Goal: Navigation & Orientation: Find specific page/section

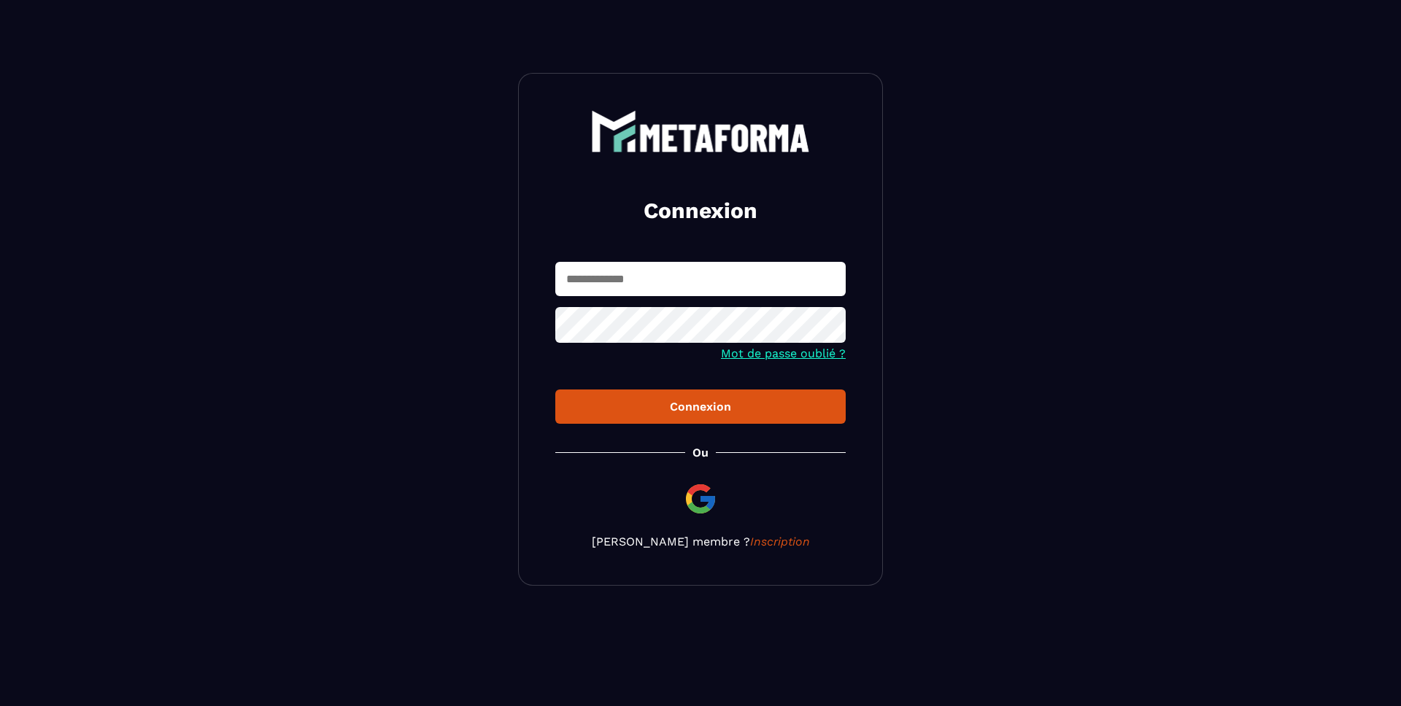
click at [656, 293] on input "text" at bounding box center [700, 279] width 290 height 34
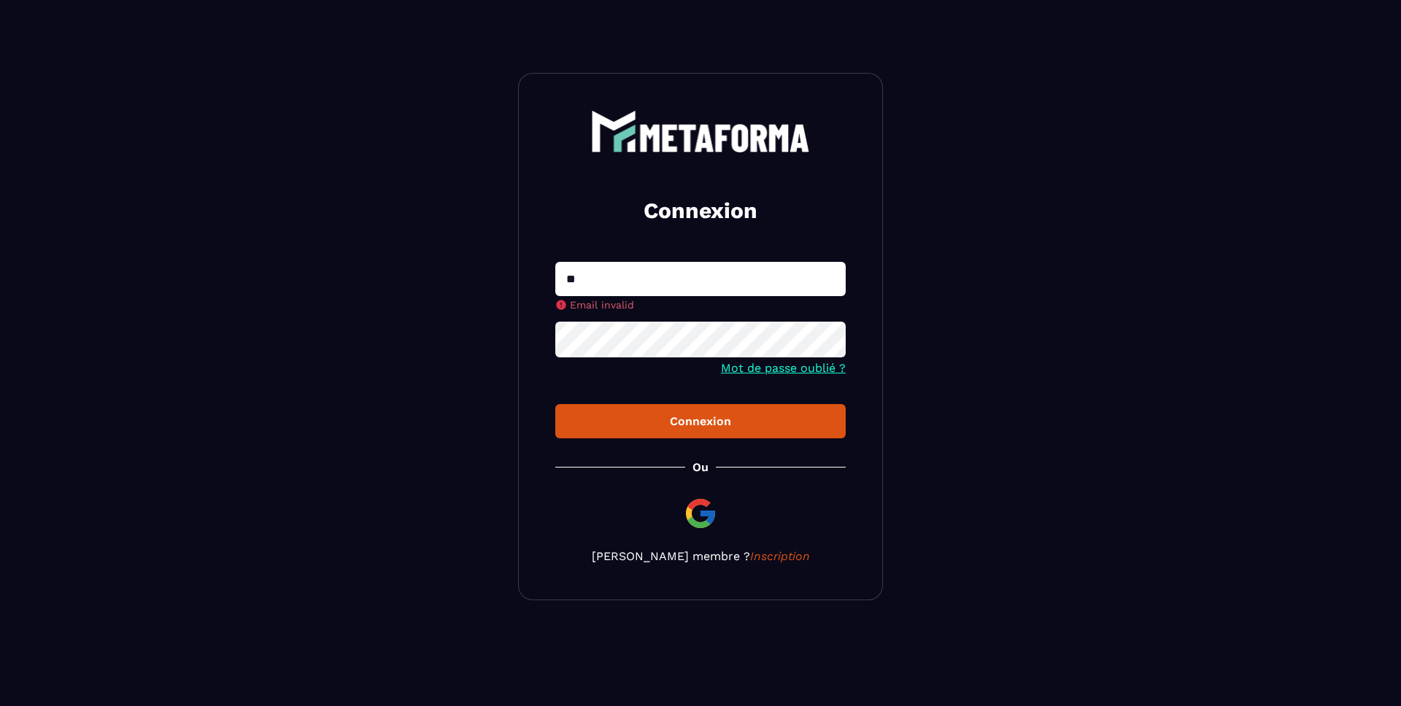
type input "**********"
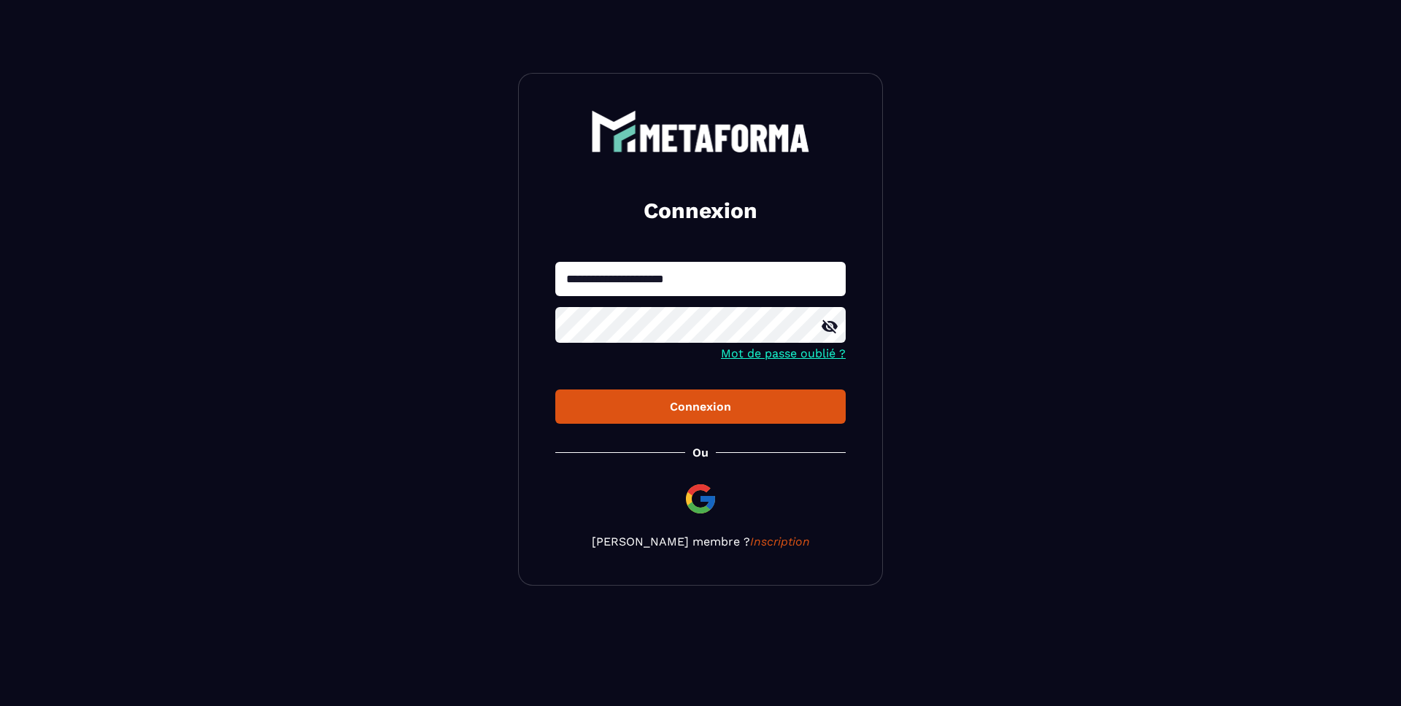
click at [555, 390] on button "Connexion" at bounding box center [700, 407] width 290 height 34
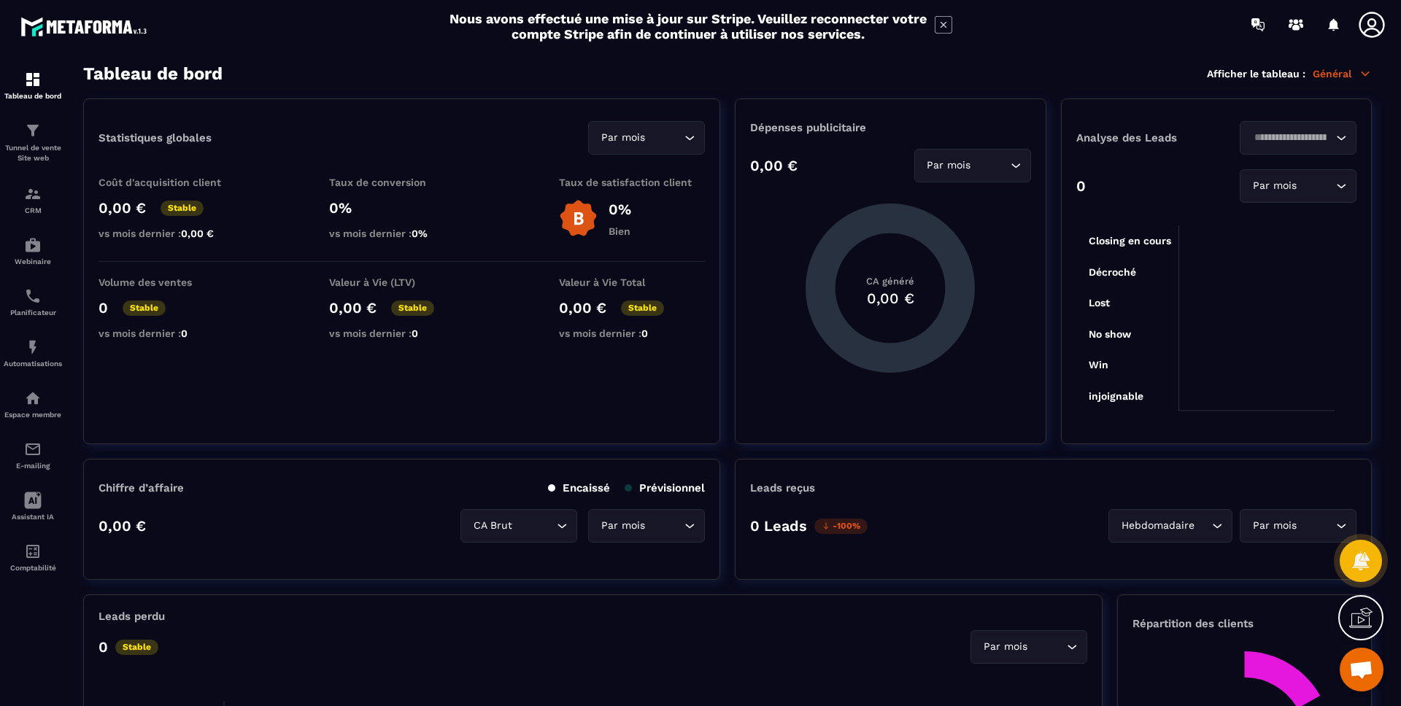
click at [1364, 23] on icon at bounding box center [1371, 24] width 29 height 29
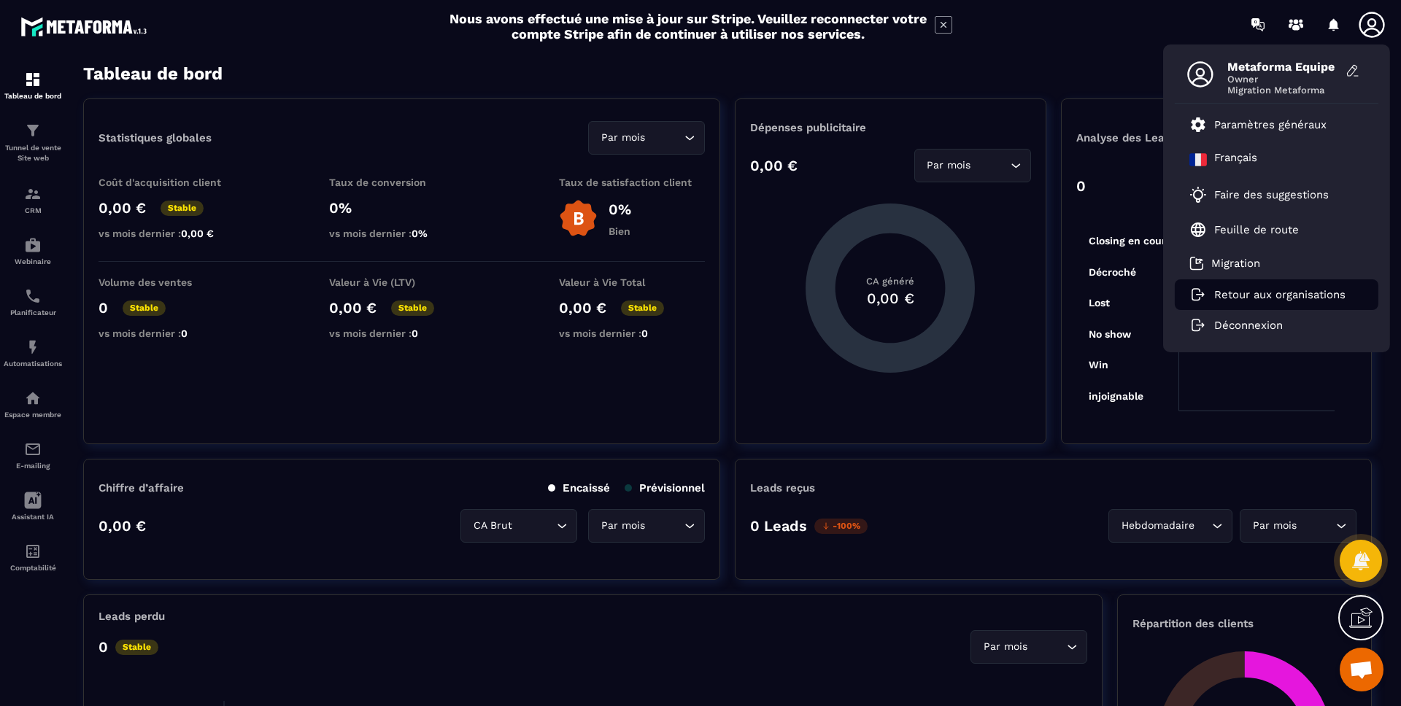
click at [1242, 291] on p "Retour aux organisations" at bounding box center [1279, 294] width 131 height 13
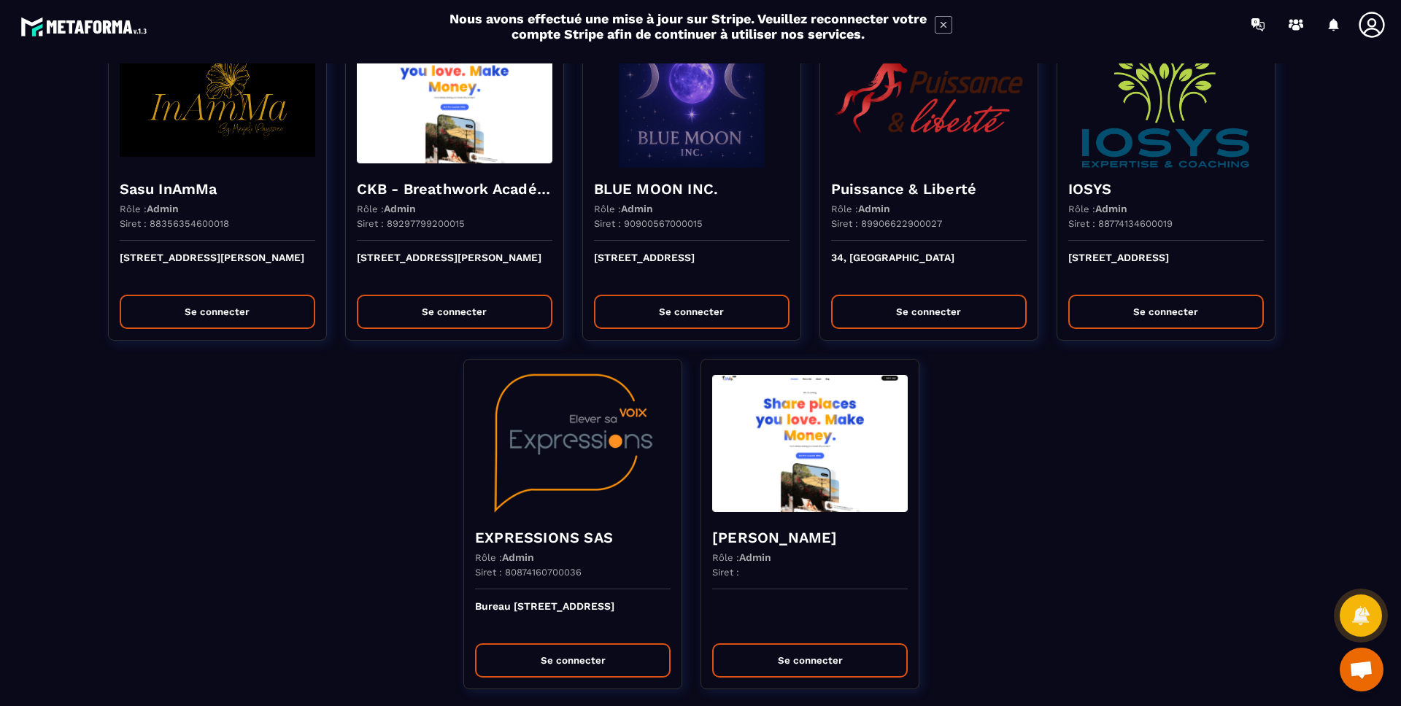
scroll to position [3557, 0]
